Goal: Task Accomplishment & Management: Use online tool/utility

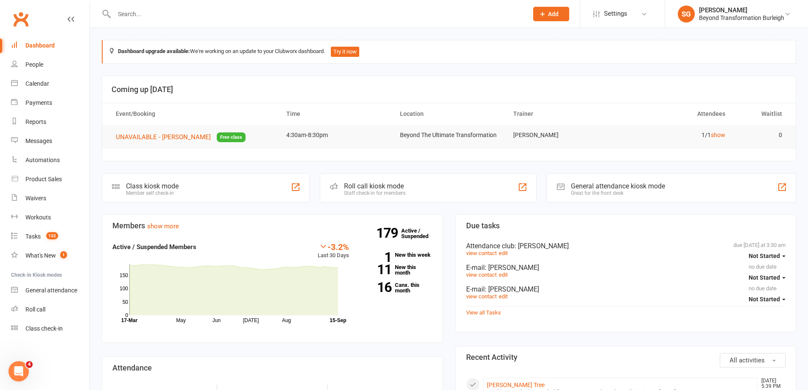
click at [205, 17] on input "text" at bounding box center [317, 14] width 411 height 12
paste input "[EMAIL_ADDRESS][DOMAIN_NAME]"
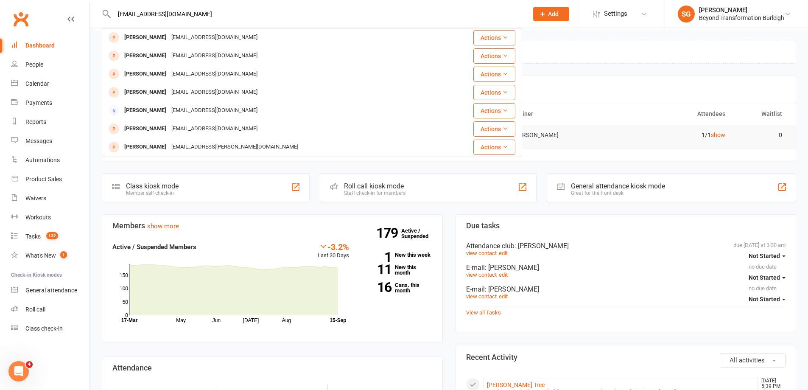
type input "[EMAIL_ADDRESS][DOMAIN_NAME]"
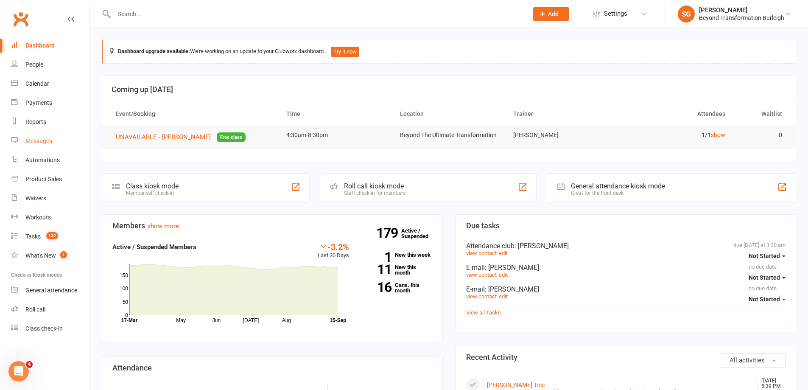
click at [42, 137] on link "Messages" at bounding box center [50, 140] width 78 height 19
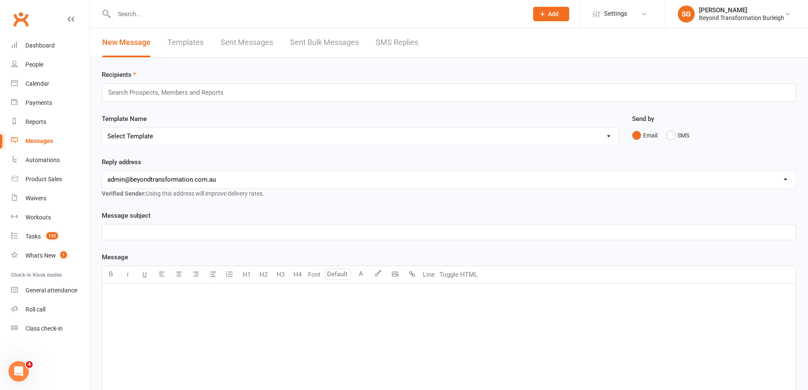
click at [184, 34] on link "Templates" at bounding box center [186, 42] width 36 height 29
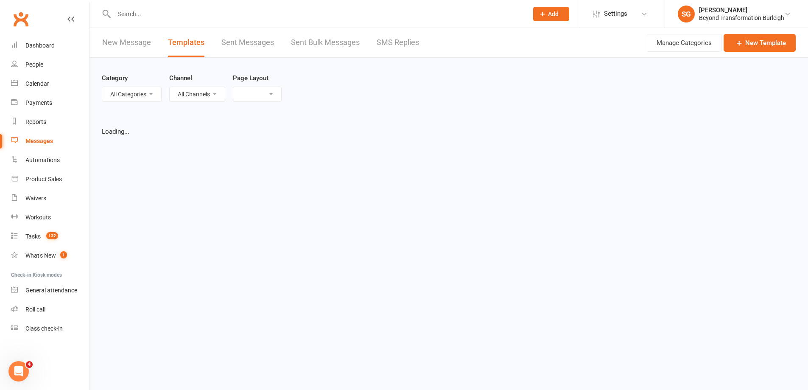
select select "grid"
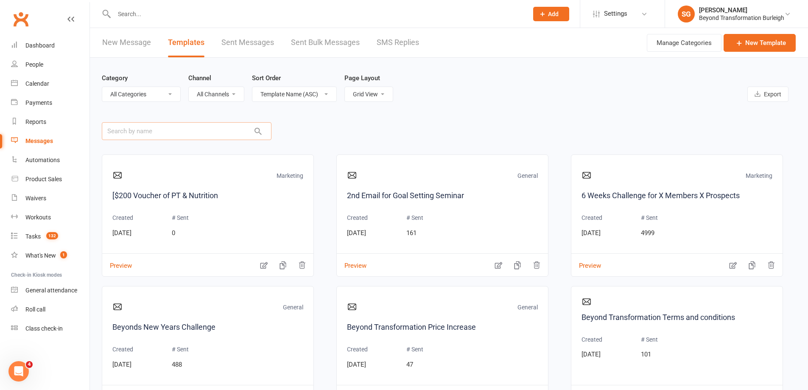
click at [196, 129] on input "text" at bounding box center [187, 131] width 170 height 18
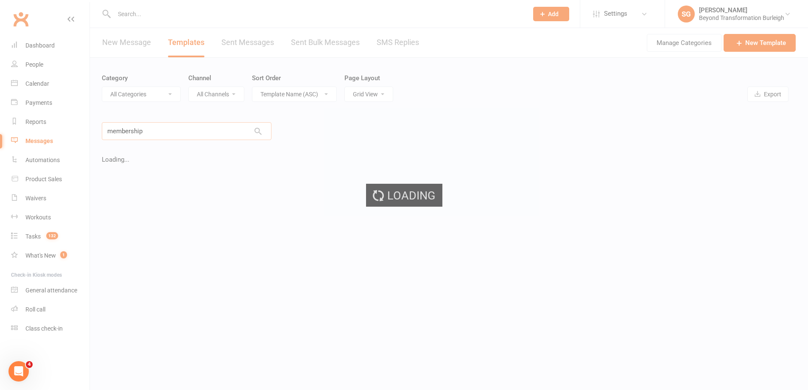
type input "membershi"
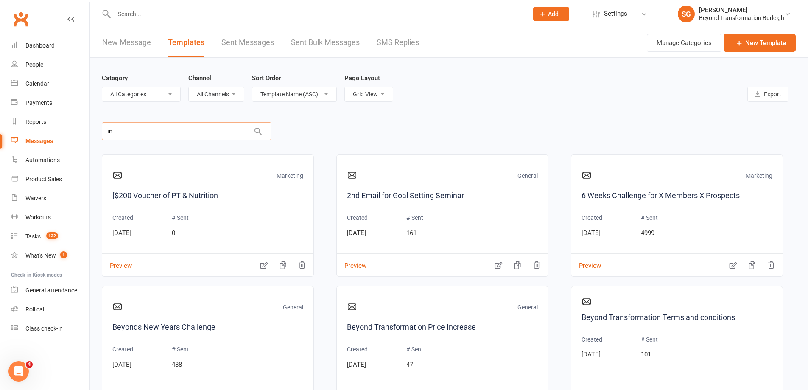
type input "i"
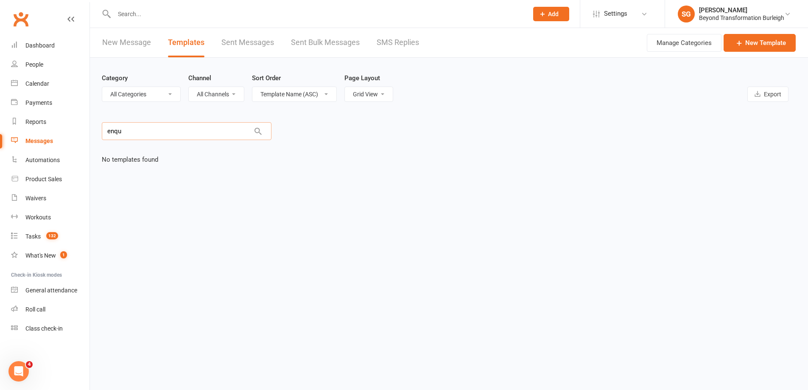
type input "enqui"
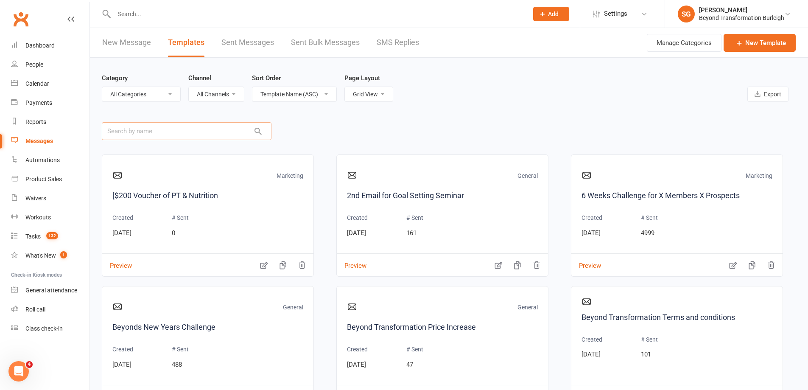
click at [176, 128] on input "text" at bounding box center [187, 131] width 170 height 18
type input "membership"
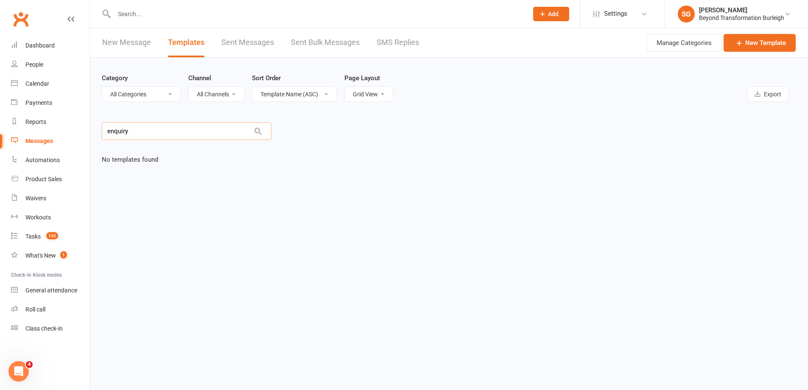
type input "enquiry"
